Goal: Information Seeking & Learning: Learn about a topic

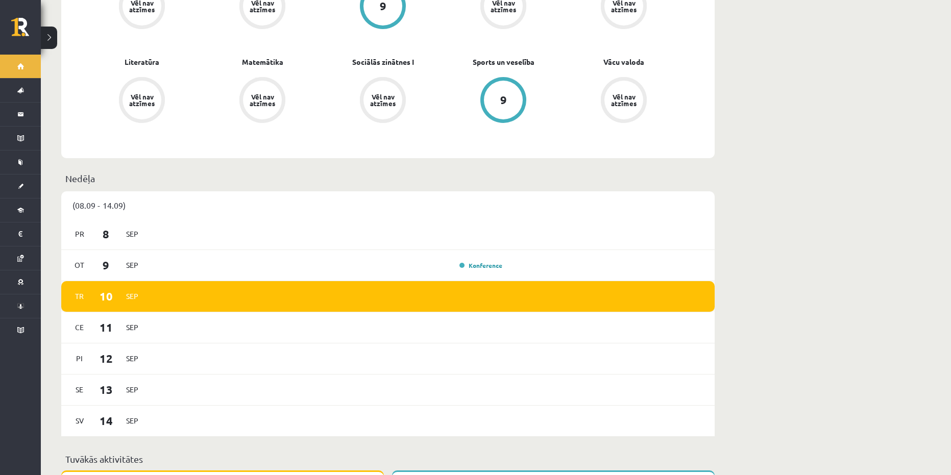
scroll to position [408, 0]
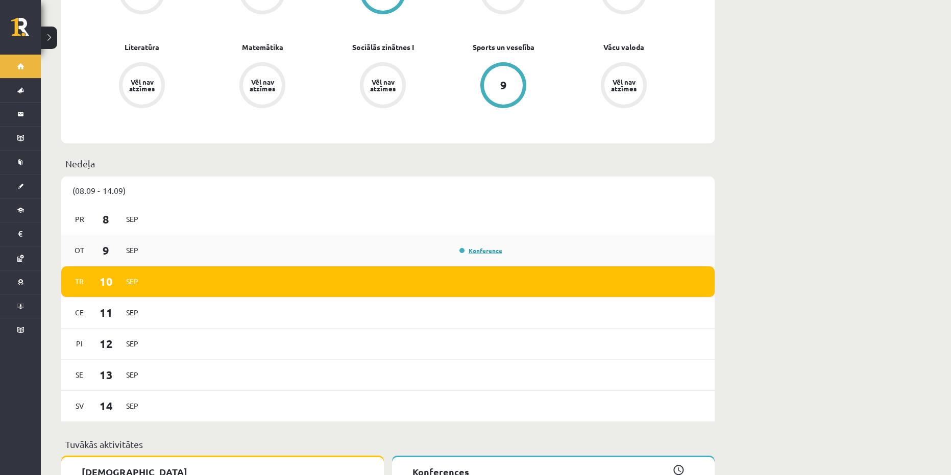
click at [475, 247] on link "Konference" at bounding box center [480, 251] width 43 height 8
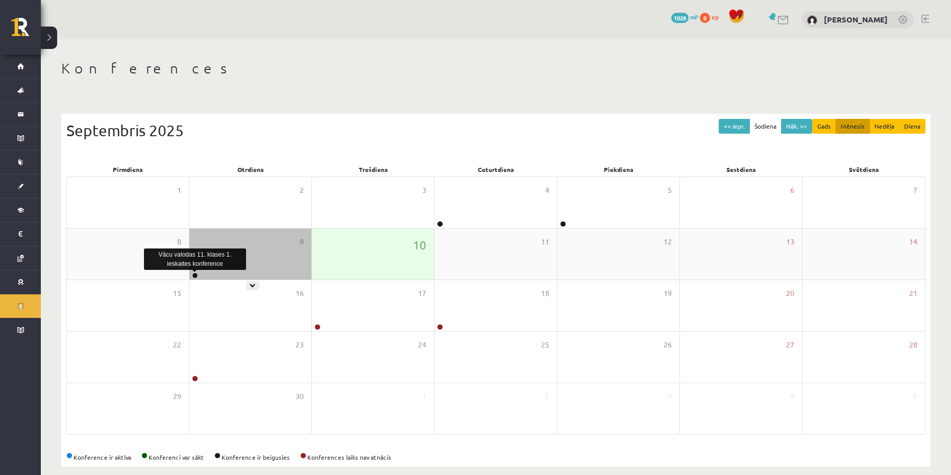
click at [194, 275] on link at bounding box center [195, 276] width 6 height 6
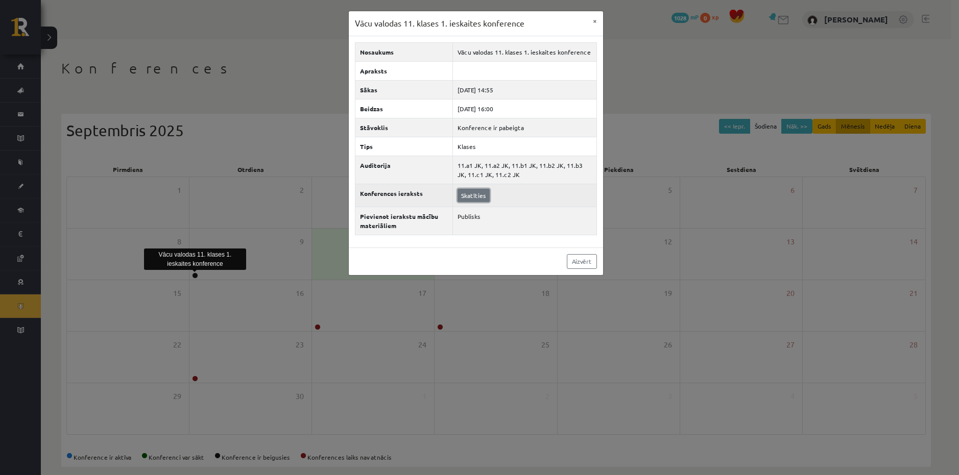
click at [479, 196] on link "Skatīties" at bounding box center [473, 195] width 32 height 13
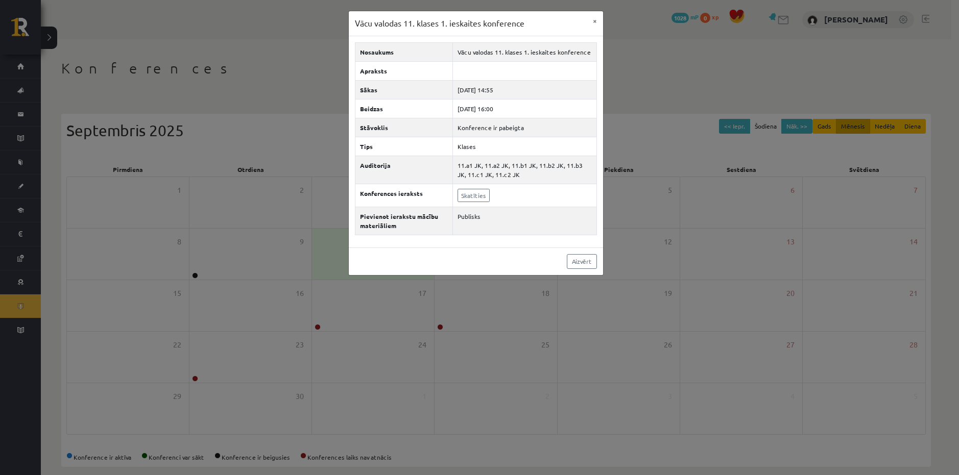
click at [213, 102] on div "Vācu valodas 11. klases 1. ieskaites konference × Nosaukums Vācu valodas 11. kl…" at bounding box center [479, 237] width 959 height 475
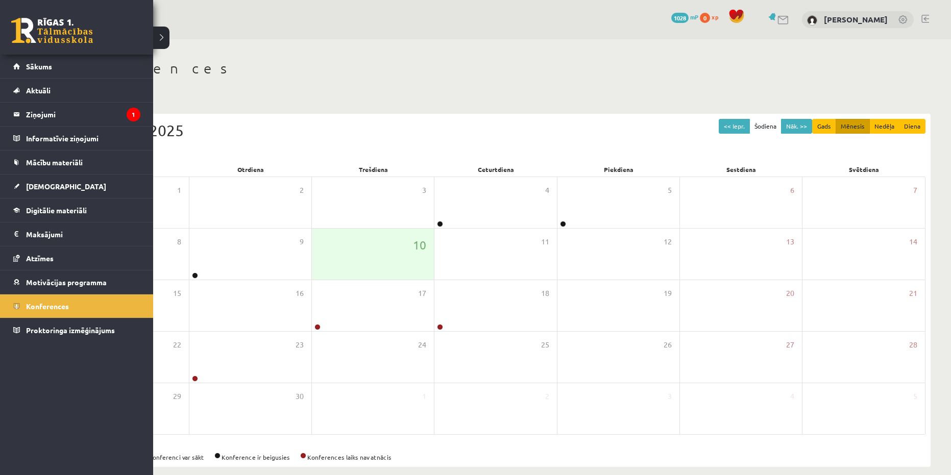
click at [27, 18] on div "0 Dāvanas 1028 mP 0 xp" at bounding box center [76, 27] width 153 height 55
click at [26, 32] on link at bounding box center [52, 31] width 82 height 26
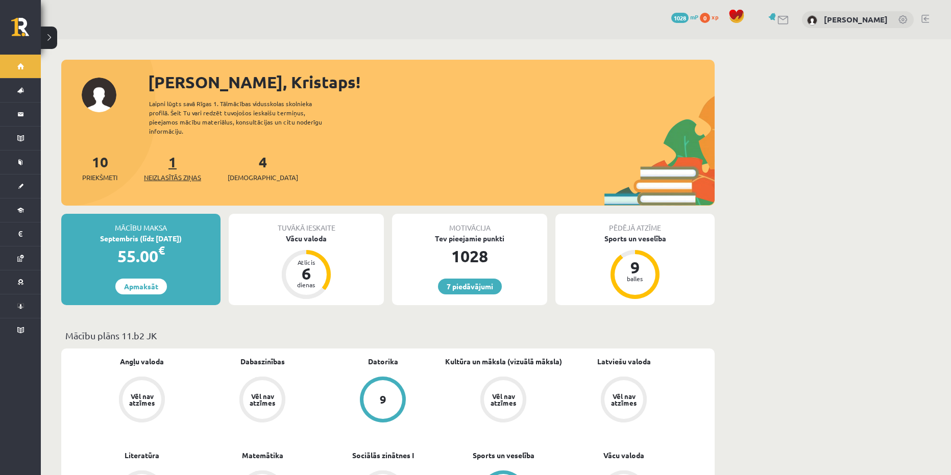
click at [173, 159] on link "1 Neizlasītās ziņas" at bounding box center [172, 168] width 57 height 30
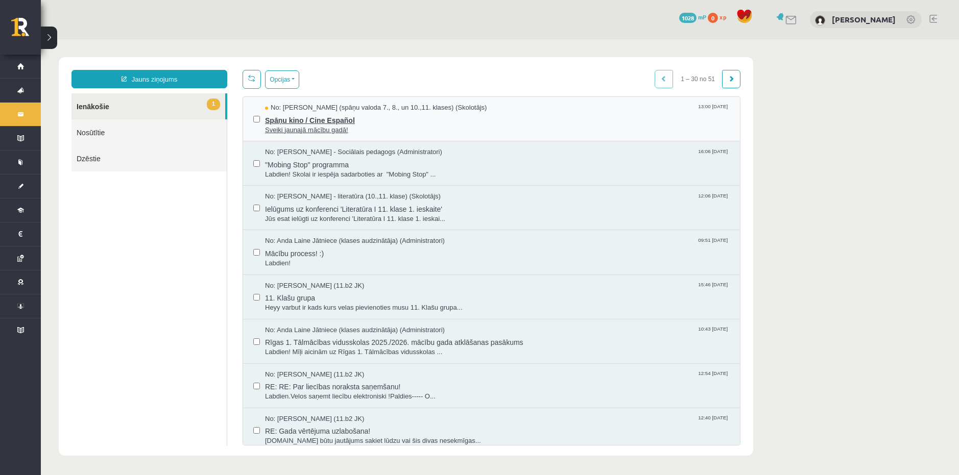
click at [403, 126] on span "Sveiki jaunajā mācību gadā!" at bounding box center [497, 131] width 465 height 10
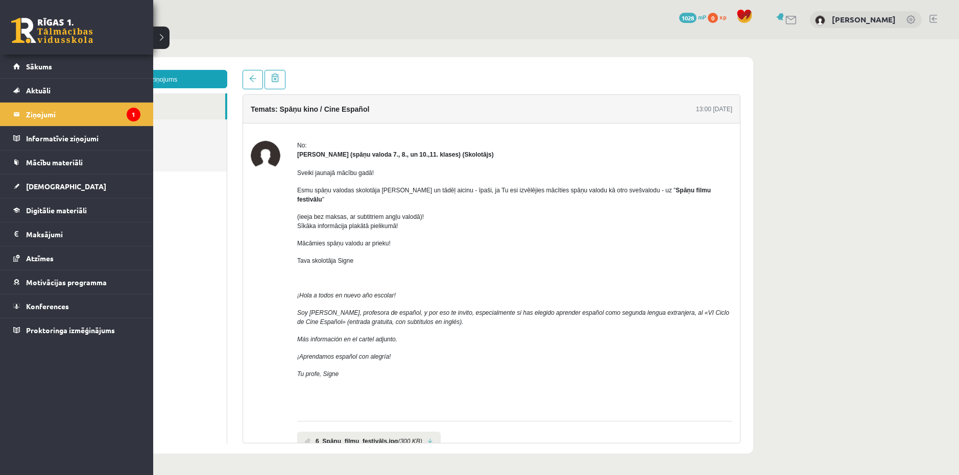
click at [40, 34] on link at bounding box center [52, 31] width 82 height 26
